Goal: Task Accomplishment & Management: Use online tool/utility

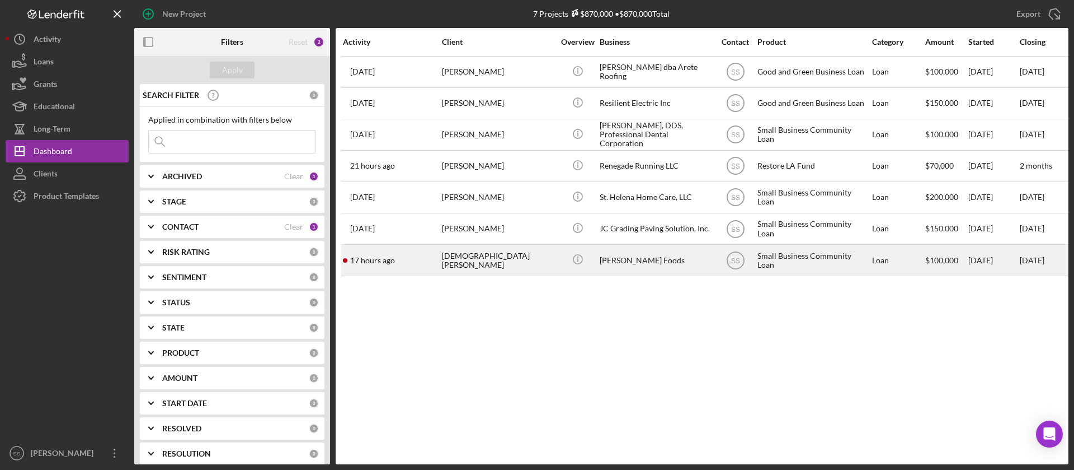
click at [509, 265] on div "[DEMOGRAPHIC_DATA][PERSON_NAME]" at bounding box center [498, 260] width 112 height 30
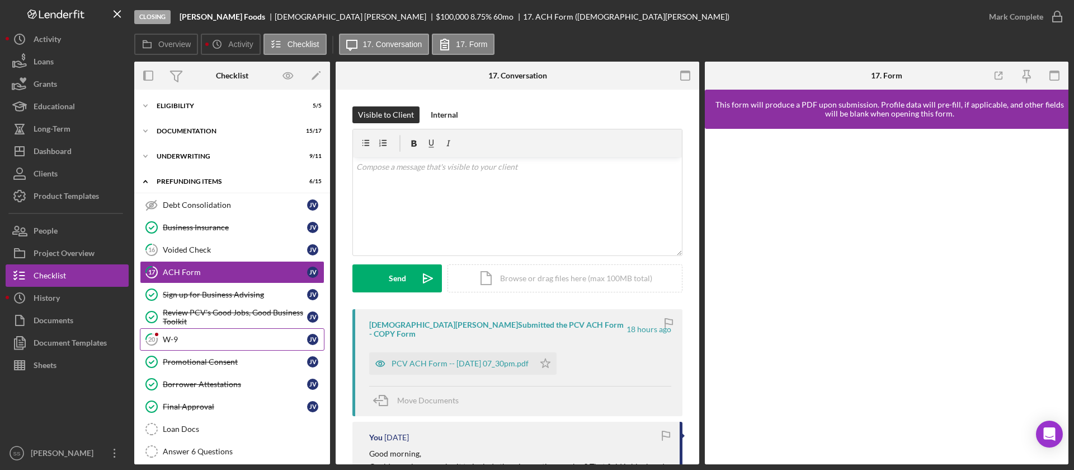
click at [196, 338] on div "W-9" at bounding box center [235, 339] width 144 height 9
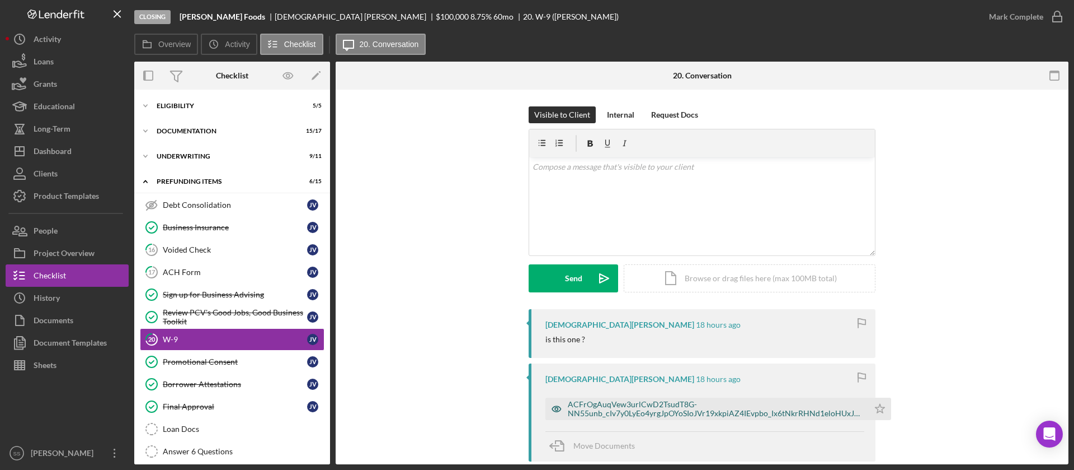
click at [607, 404] on div "ACFrOgAuqVew3urlCwD2TsudT8G-NN55unb_cIv7y0LyEo4yrgJpOYoSIoJVr19xkpiAZ4IEvpbo_Ix…" at bounding box center [715, 409] width 295 height 18
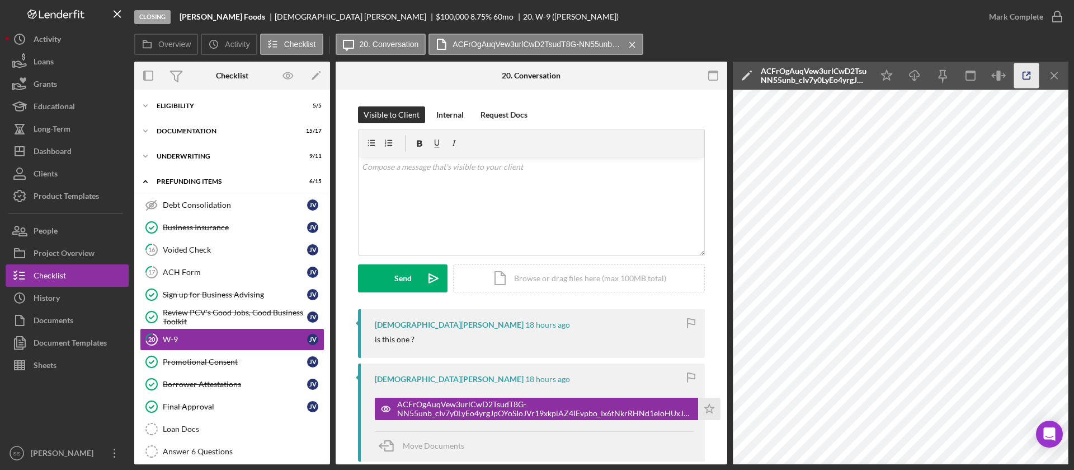
click at [1026, 76] on icon "button" at bounding box center [1027, 75] width 25 height 25
click at [428, 182] on div "v Color teal Color pink Remove color Add row above Add row below Add column bef…" at bounding box center [532, 206] width 346 height 98
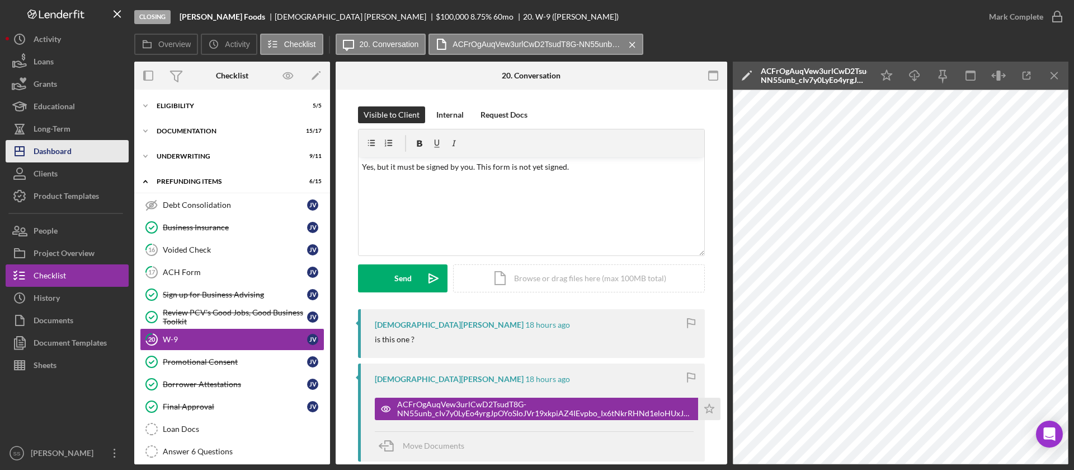
click at [73, 154] on button "Icon/Dashboard Dashboard" at bounding box center [67, 151] width 123 height 22
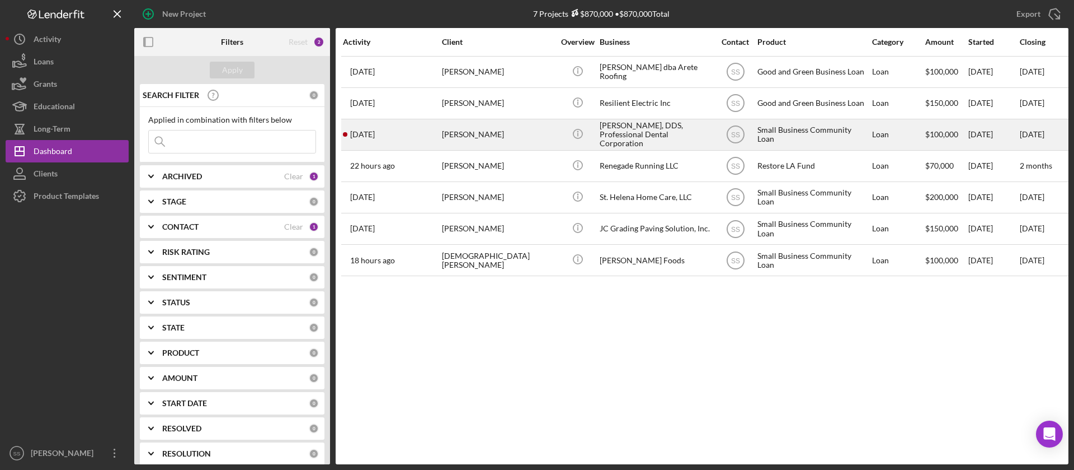
click at [429, 147] on div "[DATE] [PERSON_NAME]" at bounding box center [392, 135] width 98 height 30
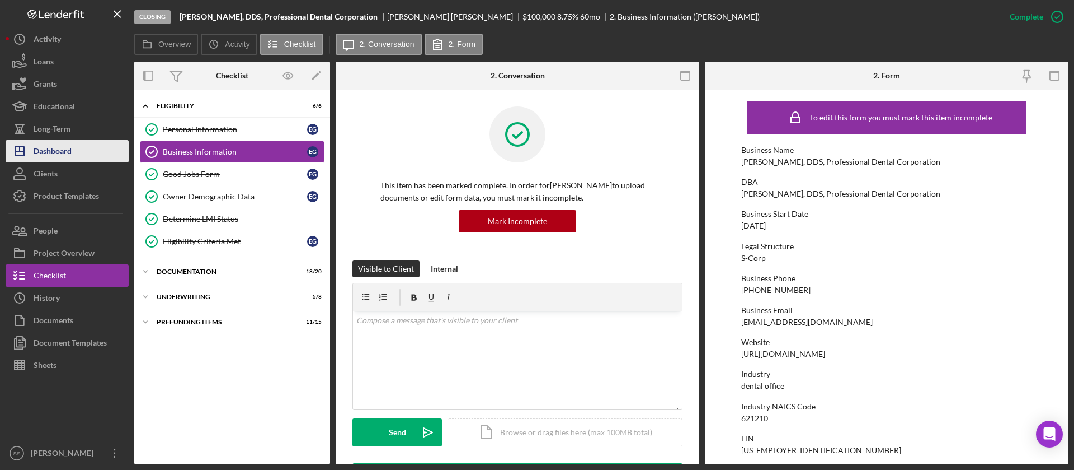
click at [54, 141] on div "Dashboard" at bounding box center [53, 152] width 38 height 25
